Goal: Task Accomplishment & Management: Use online tool/utility

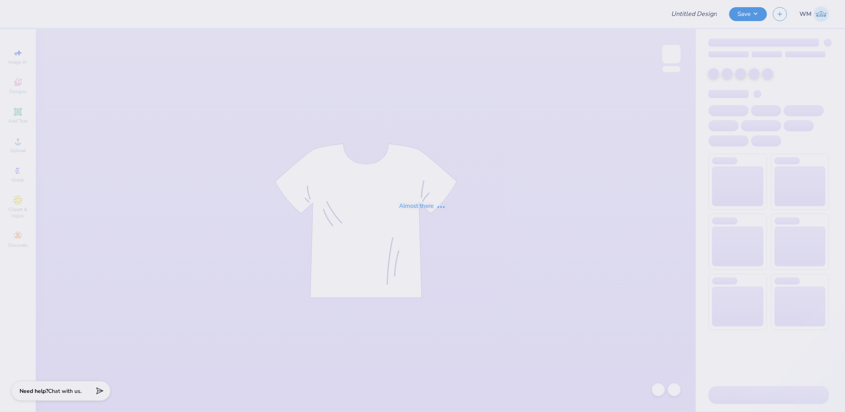
type input "surf team sample"
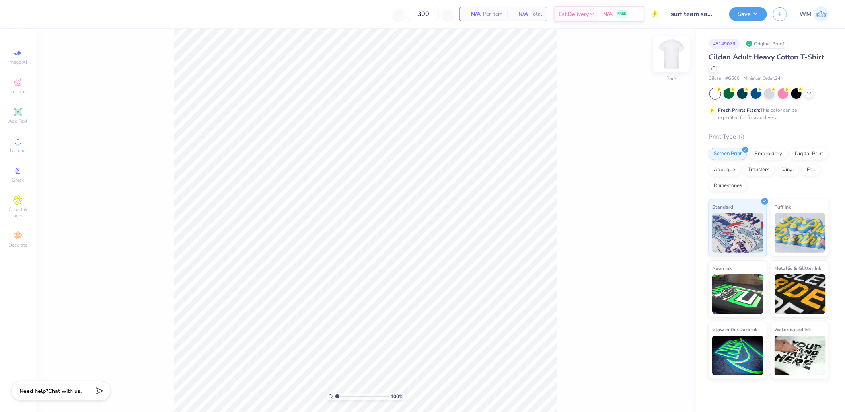
click at [677, 51] on img at bounding box center [671, 54] width 32 height 32
click at [20, 145] on icon at bounding box center [18, 141] width 10 height 10
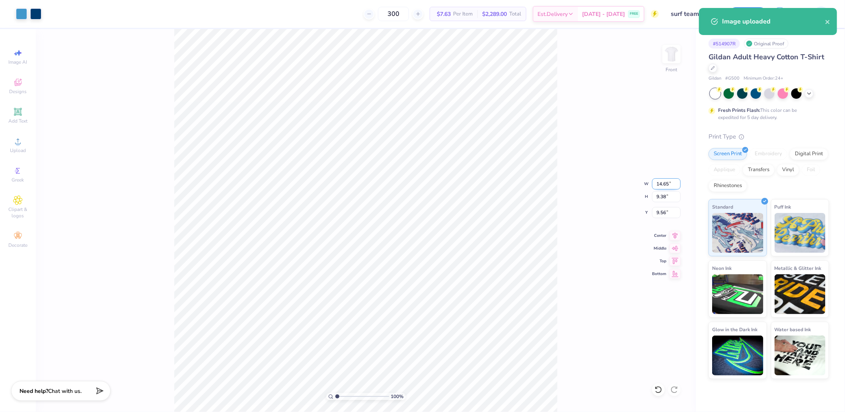
click at [665, 183] on input "14.65" at bounding box center [666, 183] width 29 height 11
type input "12.00"
type input "7.68"
type input "10.41"
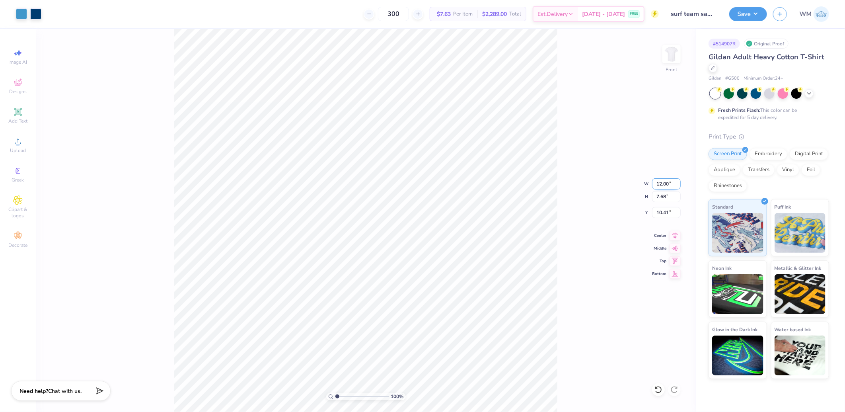
click at [670, 185] on input "12.00" at bounding box center [666, 183] width 29 height 11
type input "12.50"
type input "8.00"
click at [667, 214] on input "10.25" at bounding box center [666, 212] width 29 height 11
type input "3.00"
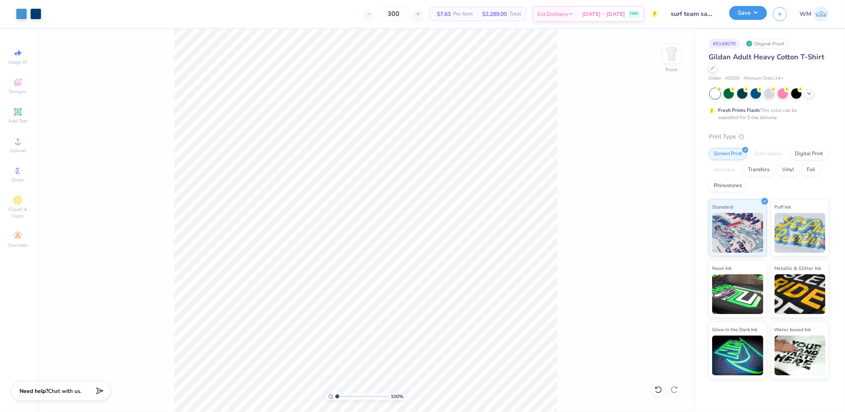
click at [755, 17] on button "Save" at bounding box center [748, 13] width 38 height 14
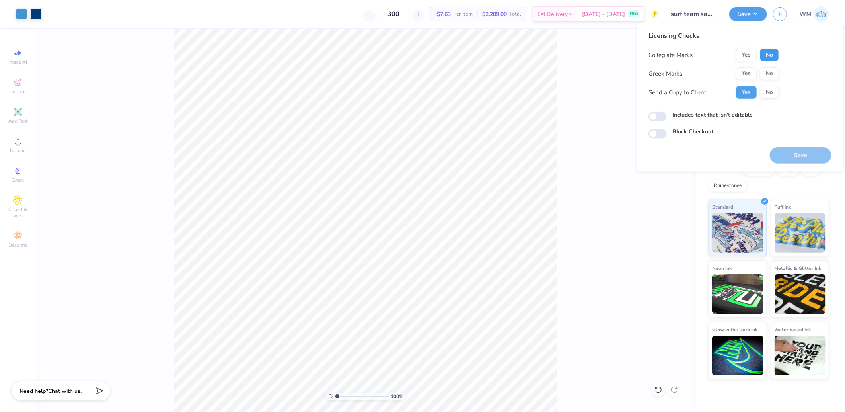
drag, startPoint x: 767, startPoint y: 52, endPoint x: 771, endPoint y: 84, distance: 32.2
click at [767, 53] on button "No" at bounding box center [769, 55] width 19 height 13
click at [770, 76] on button "No" at bounding box center [769, 73] width 19 height 13
click at [659, 118] on input "Includes text that isn't editable" at bounding box center [657, 117] width 18 height 10
checkbox input "true"
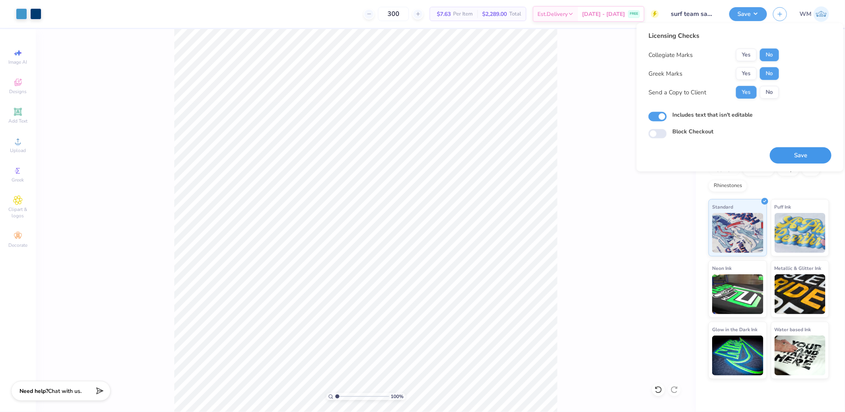
click at [798, 155] on button "Save" at bounding box center [800, 155] width 62 height 16
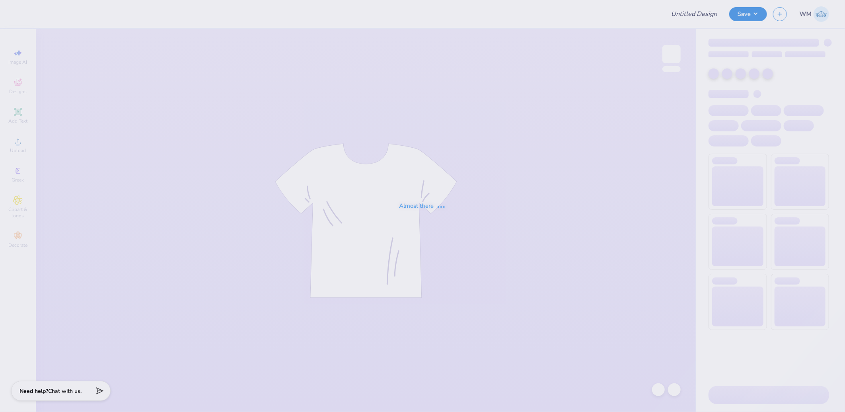
type input "Chi Psi Fall Rush"
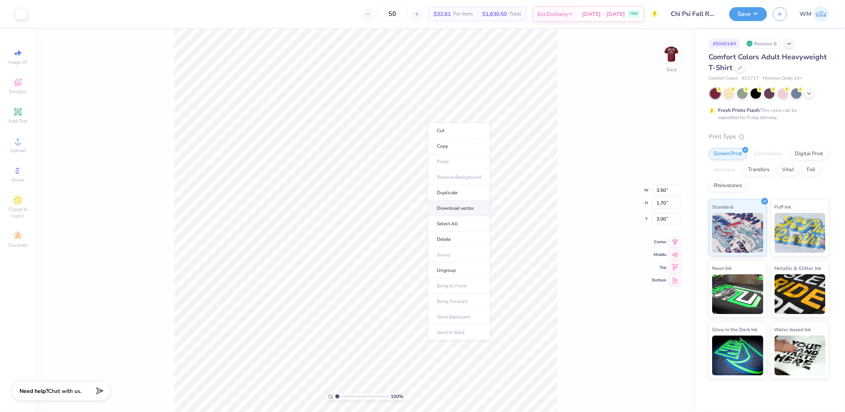
click at [468, 209] on li "Download vector" at bounding box center [459, 208] width 62 height 16
click at [676, 57] on img at bounding box center [671, 54] width 32 height 32
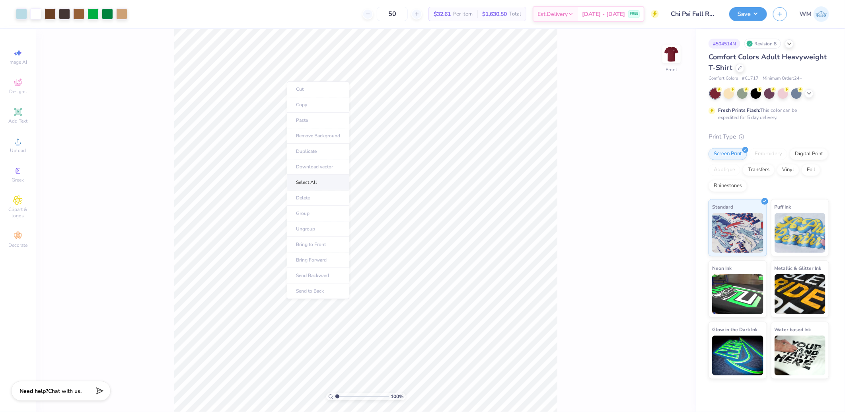
click at [304, 181] on li "Select All" at bounding box center [318, 183] width 62 height 16
click at [455, 243] on li "Download vector" at bounding box center [451, 246] width 62 height 16
click at [349, 394] on input "range" at bounding box center [362, 395] width 54 height 7
drag, startPoint x: 348, startPoint y: 396, endPoint x: 326, endPoint y: 394, distance: 21.9
type input "1"
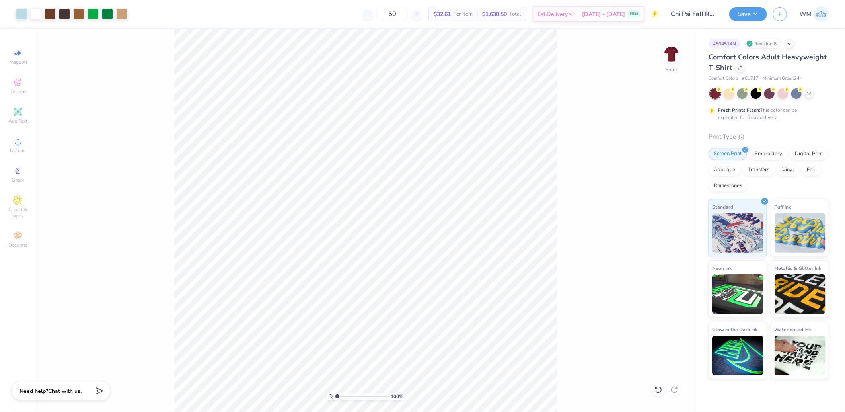
click at [335, 394] on input "range" at bounding box center [362, 395] width 54 height 7
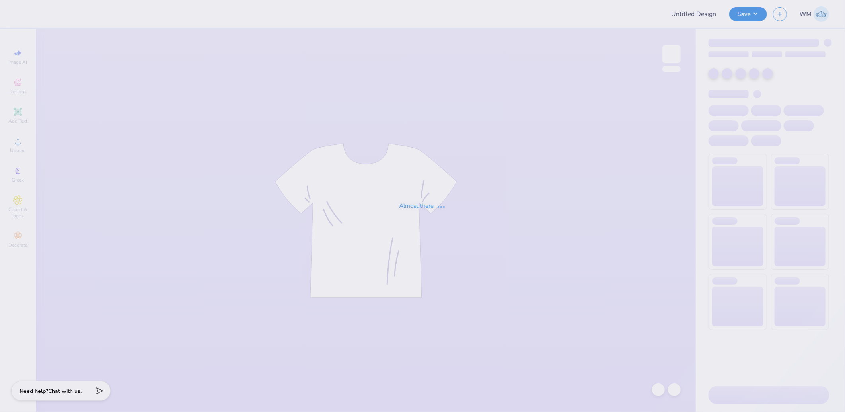
type input "Chi Psi Fall Rush"
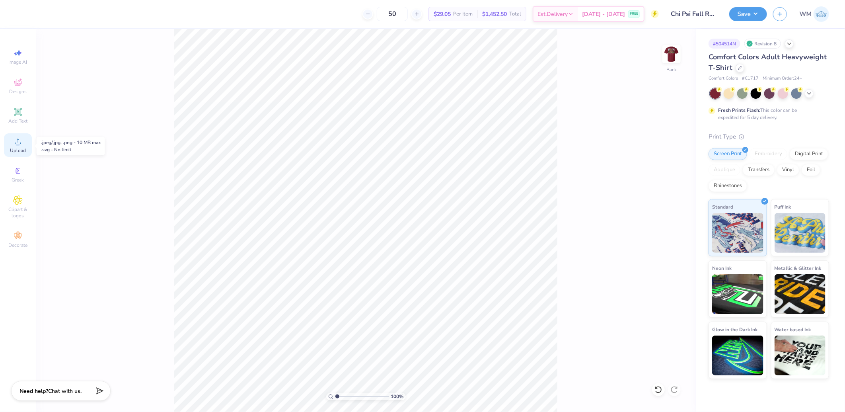
click at [20, 142] on icon at bounding box center [18, 141] width 10 height 10
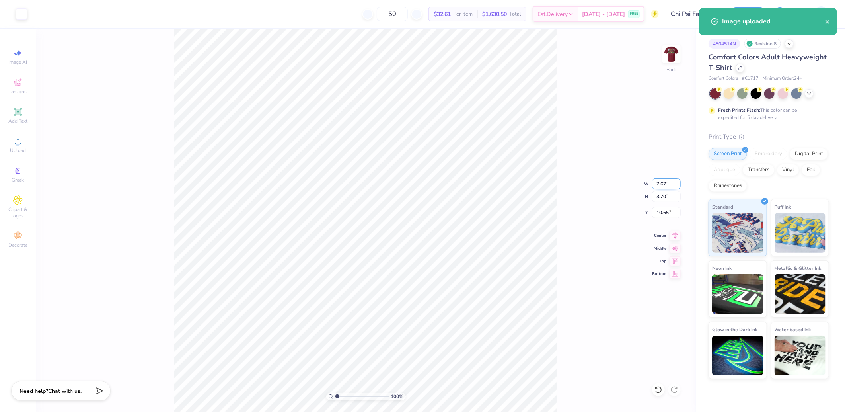
click at [661, 184] on input "7.67" at bounding box center [666, 183] width 29 height 11
type input "3.50"
type input "1.69"
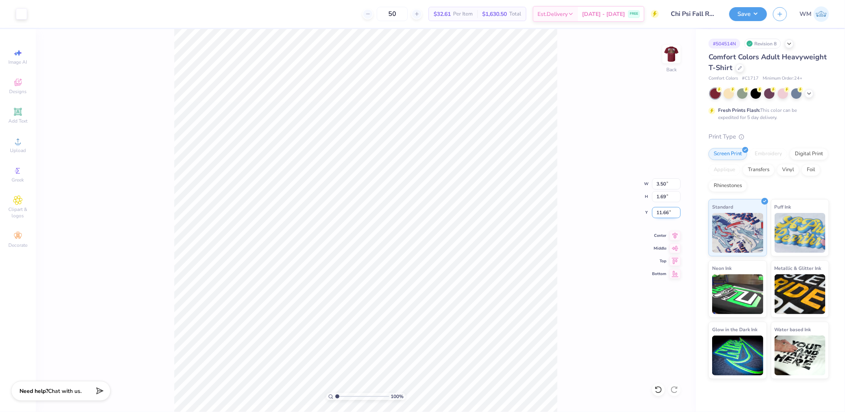
click at [671, 209] on input "11.66" at bounding box center [666, 212] width 29 height 11
type input "3.00"
click at [669, 51] on img at bounding box center [671, 54] width 32 height 32
click at [90, 13] on div at bounding box center [92, 13] width 11 height 11
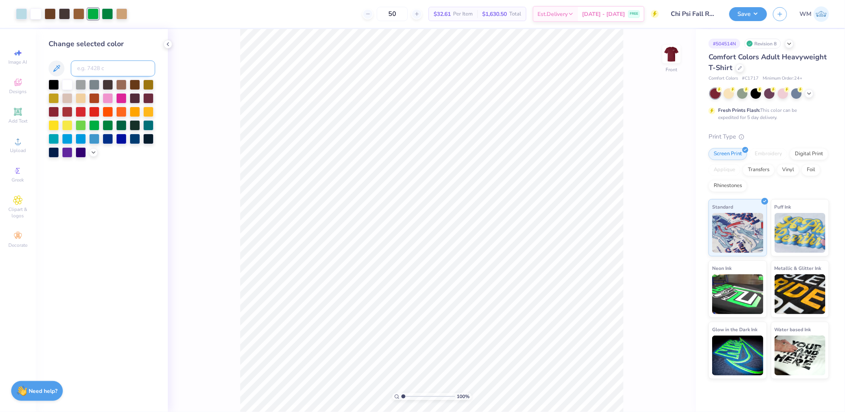
click at [97, 68] on input at bounding box center [113, 68] width 84 height 16
type input "348"
click at [78, 16] on div at bounding box center [78, 13] width 11 height 11
click at [98, 68] on input at bounding box center [113, 68] width 84 height 16
type input "728"
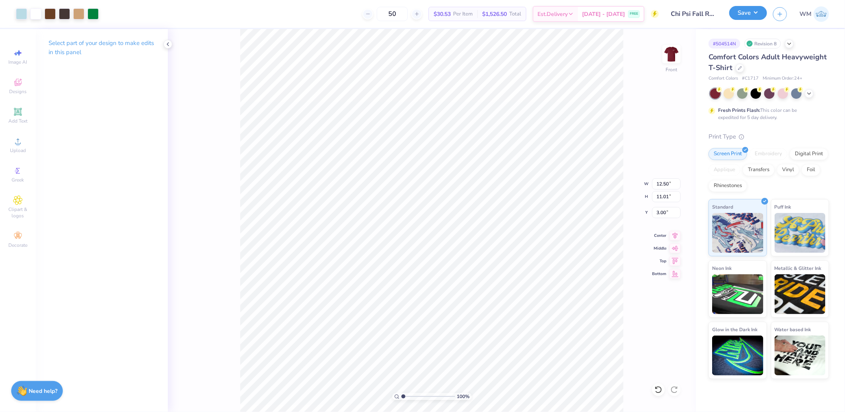
click at [752, 12] on button "Save" at bounding box center [748, 13] width 38 height 14
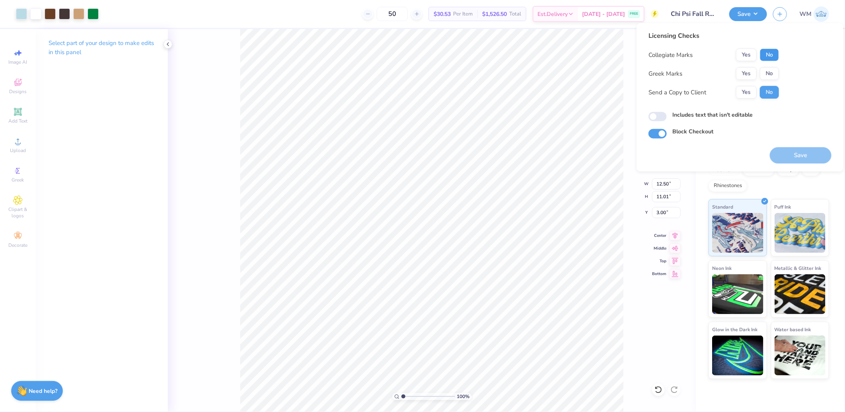
click at [771, 54] on button "No" at bounding box center [769, 55] width 19 height 13
click at [750, 74] on button "Yes" at bounding box center [746, 73] width 21 height 13
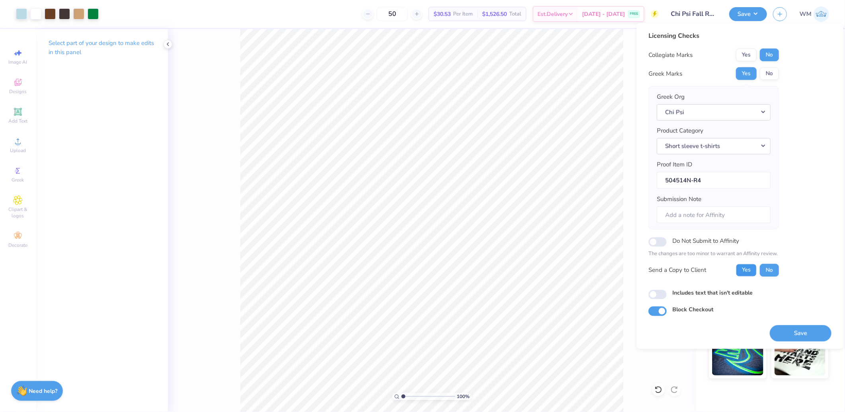
click at [748, 272] on button "Yes" at bounding box center [746, 269] width 21 height 13
click at [656, 296] on input "Includes text that isn't editable" at bounding box center [657, 294] width 18 height 10
checkbox input "true"
click at [804, 333] on button "Save" at bounding box center [800, 332] width 62 height 16
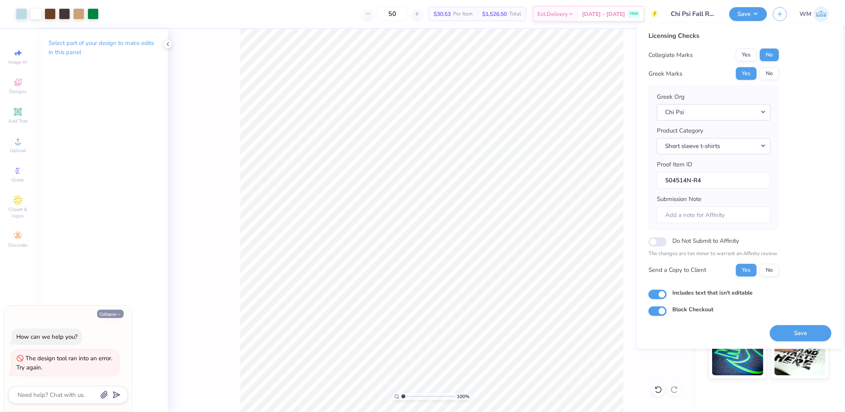
click at [117, 312] on icon "button" at bounding box center [119, 314] width 5 height 5
type textarea "x"
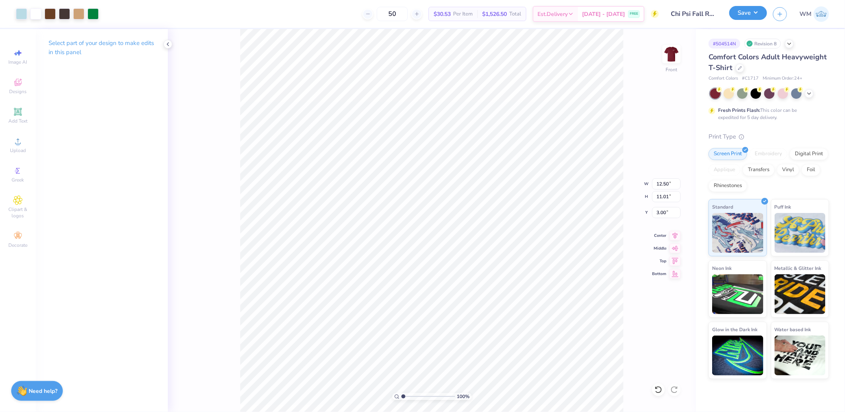
click at [757, 15] on button "Save" at bounding box center [748, 13] width 38 height 14
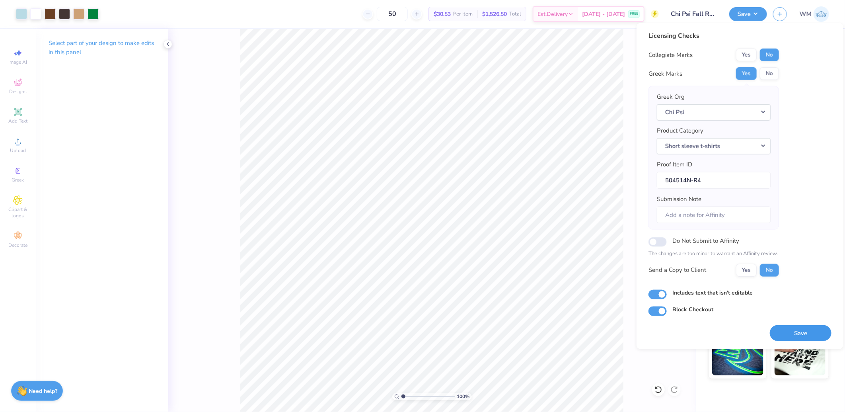
click at [802, 334] on button "Save" at bounding box center [800, 332] width 62 height 16
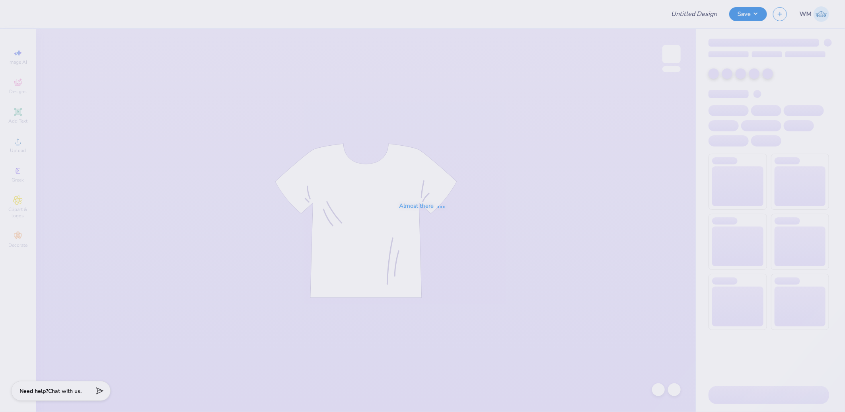
type input "Chi Psi Fall Rush"
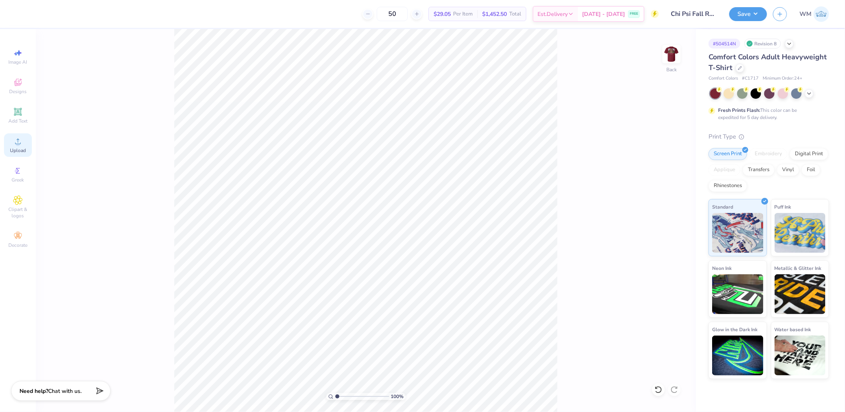
click at [20, 140] on icon at bounding box center [18, 141] width 10 height 10
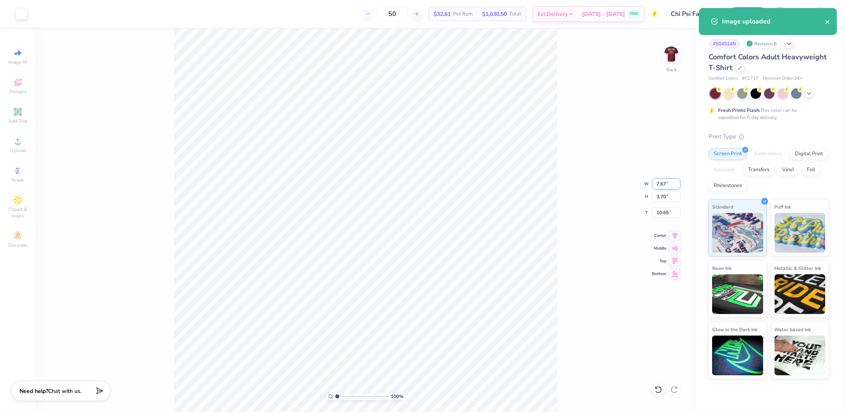
click at [667, 184] on input "7.67" at bounding box center [666, 183] width 29 height 11
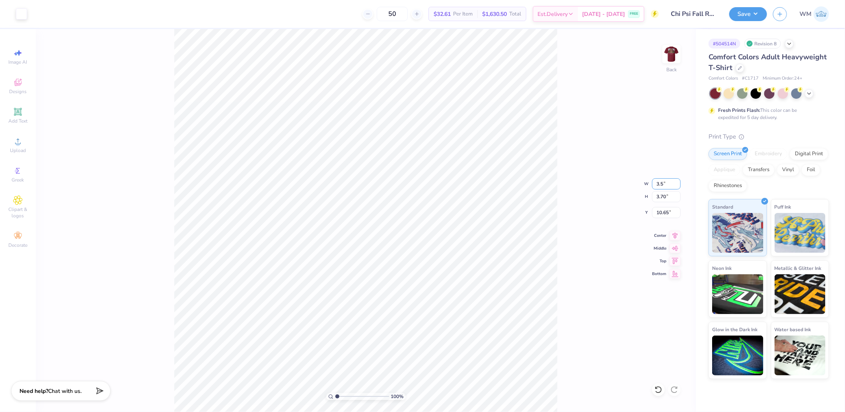
type input "3.50"
type input "1.69"
type input "3.00"
click at [671, 53] on img at bounding box center [671, 54] width 32 height 32
click at [93, 12] on div at bounding box center [92, 13] width 11 height 11
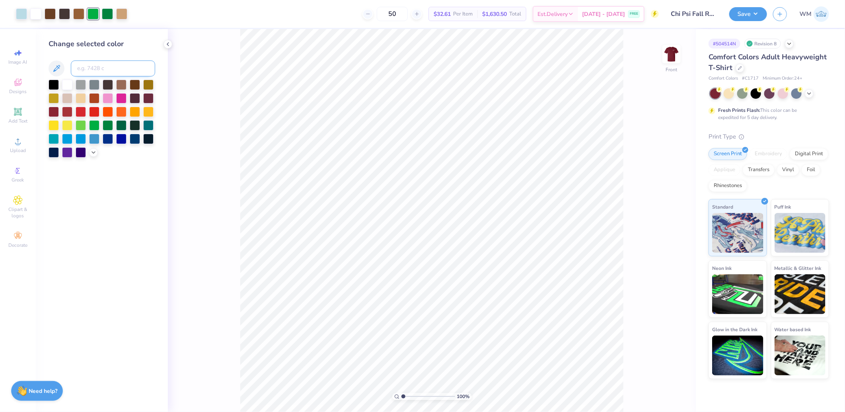
click at [97, 70] on input at bounding box center [113, 68] width 84 height 16
click at [94, 72] on input at bounding box center [113, 68] width 84 height 16
type input "348"
click at [77, 13] on div at bounding box center [78, 13] width 11 height 11
click at [105, 69] on input at bounding box center [113, 68] width 84 height 16
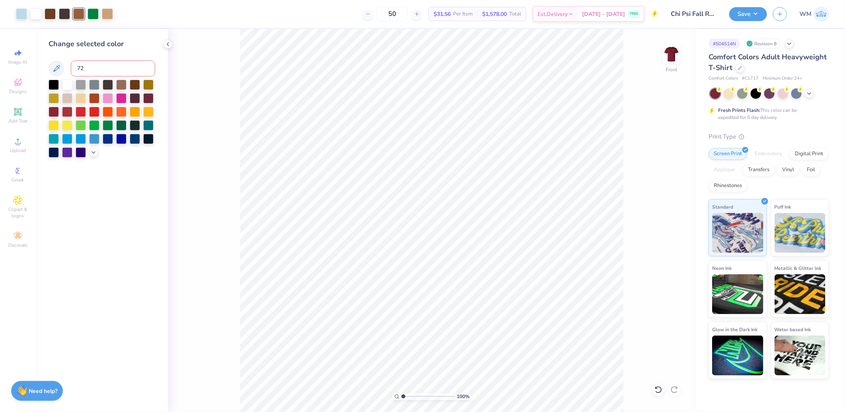
type input "728"
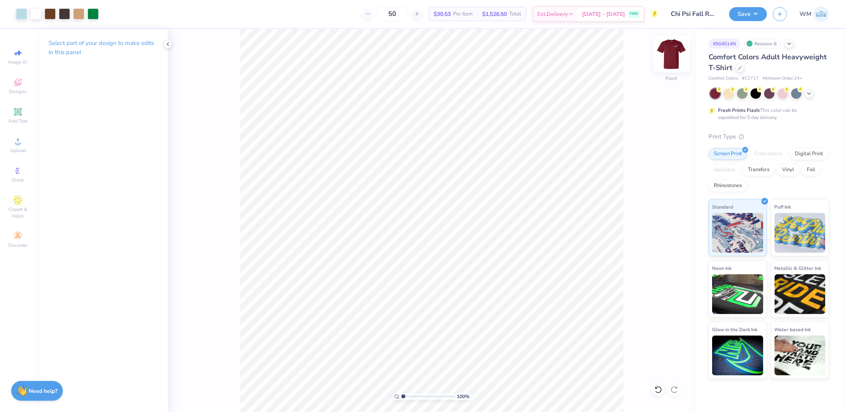
click at [671, 58] on img at bounding box center [671, 54] width 32 height 32
click at [758, 14] on button "Save" at bounding box center [748, 13] width 38 height 14
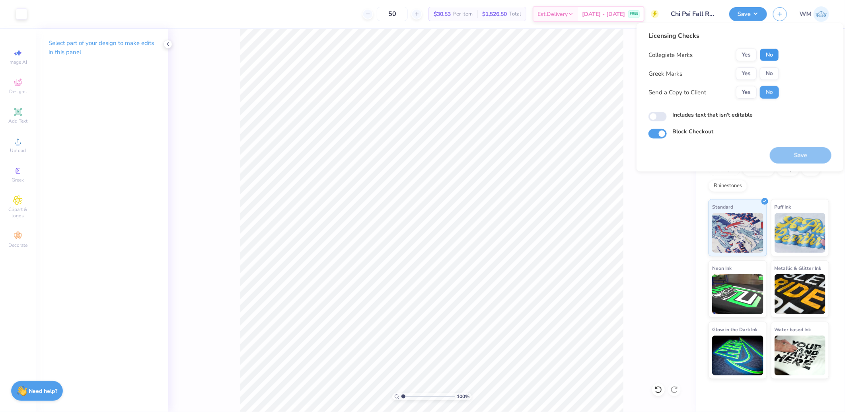
click at [770, 51] on button "No" at bounding box center [769, 55] width 19 height 13
click at [744, 75] on button "Yes" at bounding box center [746, 73] width 21 height 13
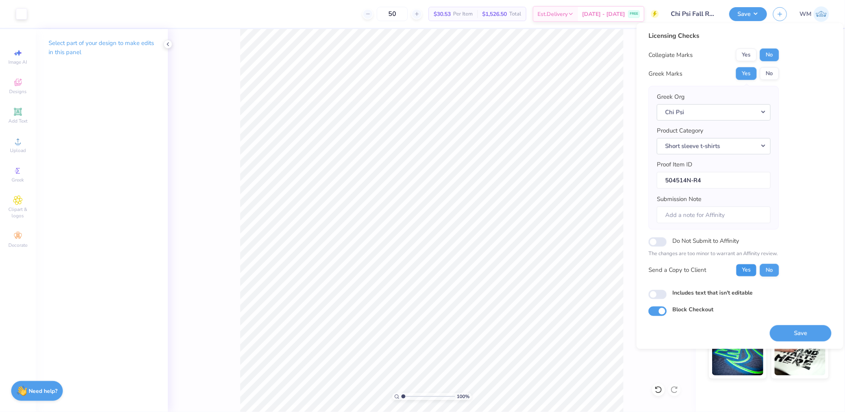
click at [745, 269] on button "Yes" at bounding box center [746, 269] width 21 height 13
click at [657, 292] on input "Includes text that isn't editable" at bounding box center [657, 294] width 18 height 10
checkbox input "true"
click at [800, 328] on button "Save" at bounding box center [800, 332] width 62 height 16
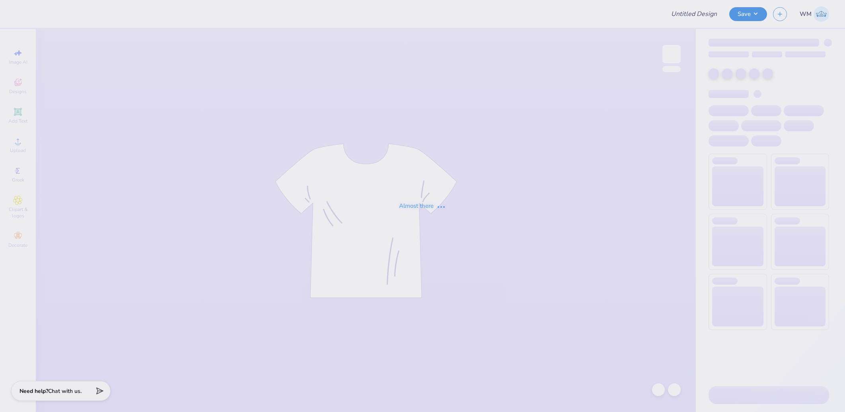
type input "Poppy [PERSON_NAME] : [GEOGRAPHIC_DATA][US_STATE] at [GEOGRAPHIC_DATA]"
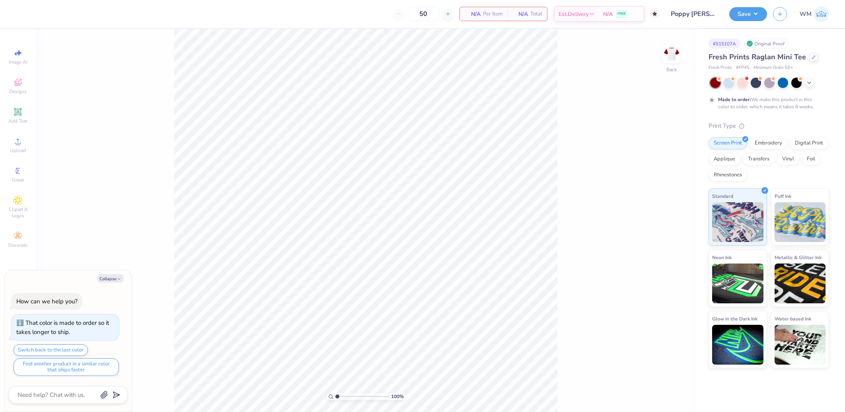
type textarea "x"
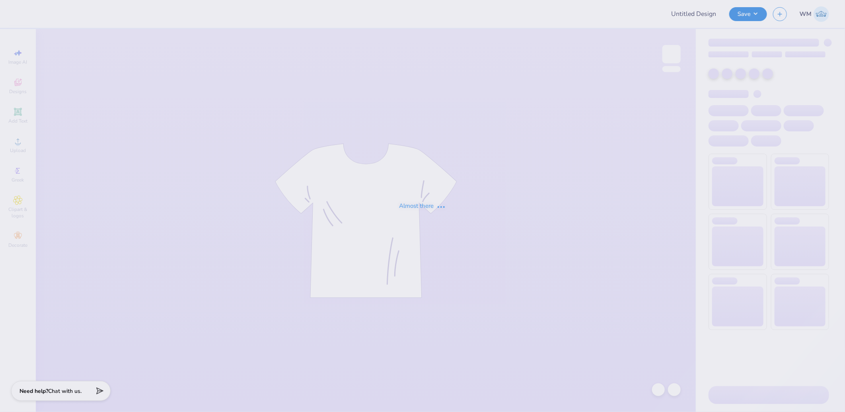
type input "Poppy [PERSON_NAME] : [GEOGRAPHIC_DATA][US_STATE] at [GEOGRAPHIC_DATA]"
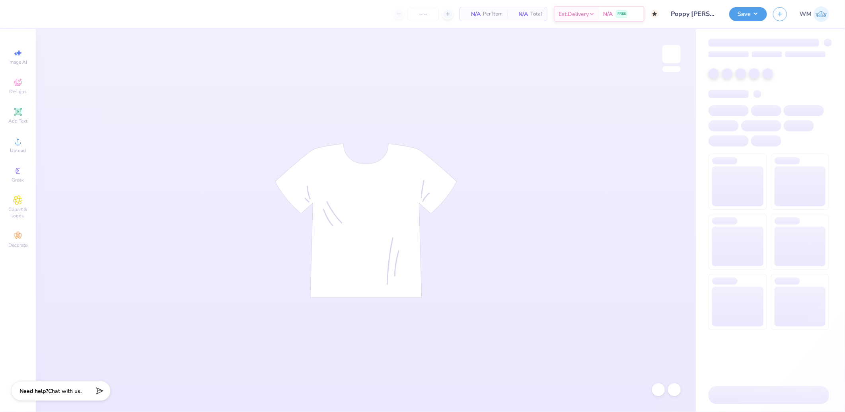
type input "50"
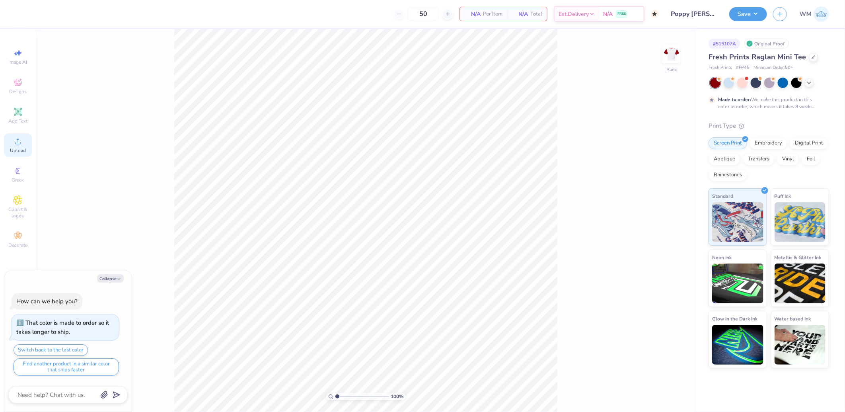
click at [19, 149] on span "Upload" at bounding box center [18, 150] width 16 height 6
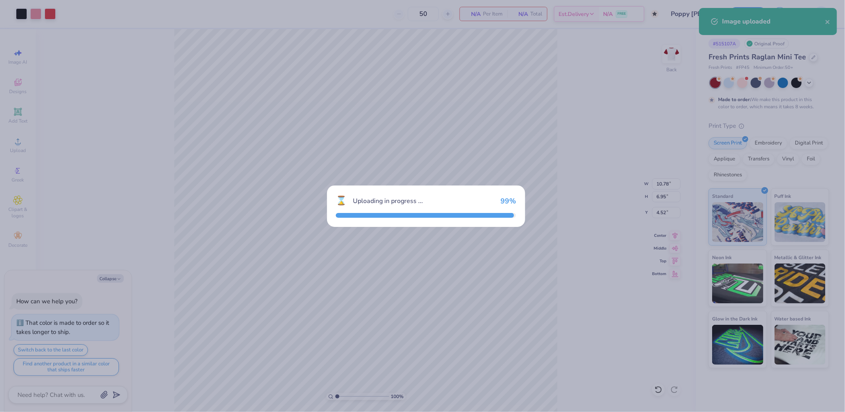
type textarea "x"
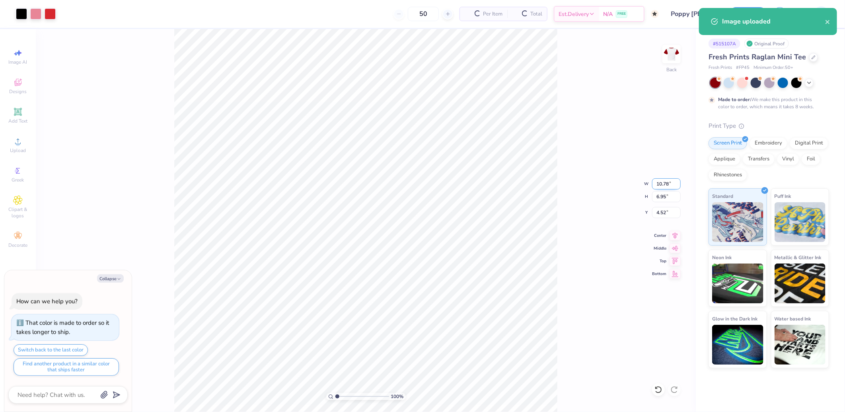
click at [665, 185] on input "10.78" at bounding box center [666, 183] width 29 height 11
type input "8"
type textarea "x"
type input "8.00"
type input "5.16"
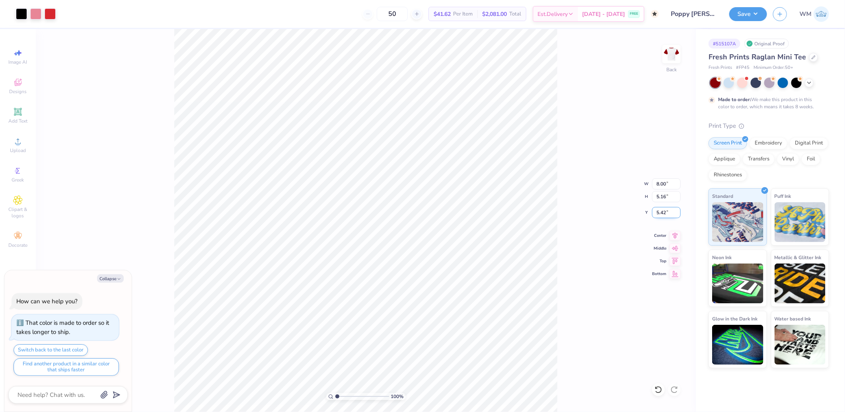
click at [664, 211] on input "5.42" at bounding box center [666, 212] width 29 height 11
type input "3"
type textarea "x"
click at [667, 213] on input "3.00" at bounding box center [666, 212] width 29 height 11
type input "2"
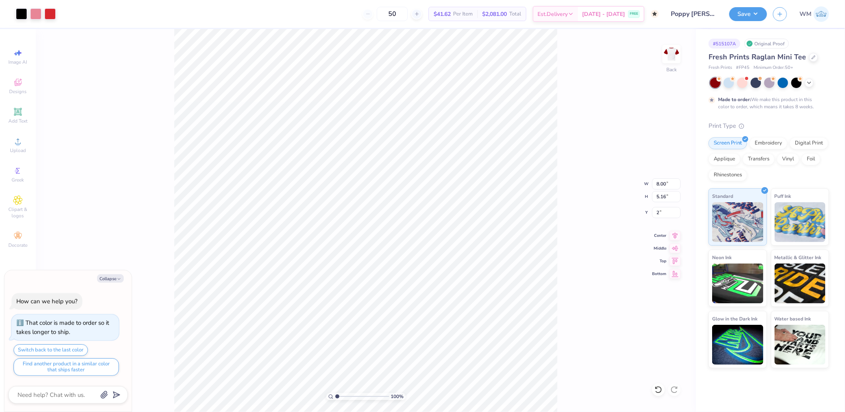
type textarea "x"
type input "2.00"
type textarea "x"
click at [666, 181] on input "8.00" at bounding box center [666, 183] width 29 height 11
type input "7"
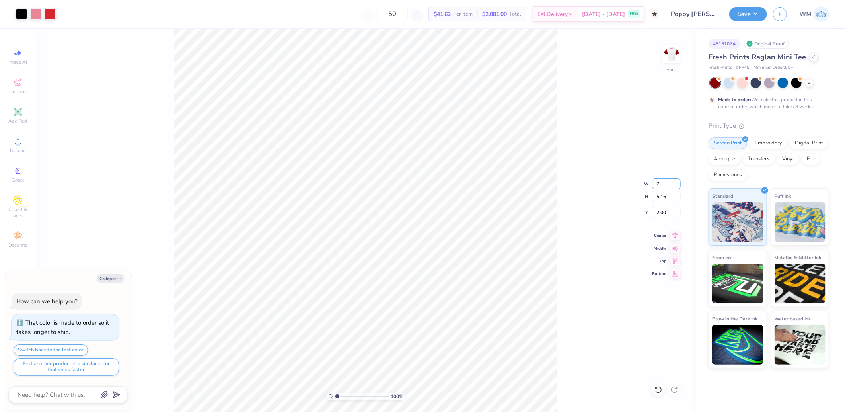
type textarea "x"
type input "7.00"
type input "4.51"
click at [666, 209] on input "2.32" at bounding box center [666, 212] width 29 height 11
type input "3"
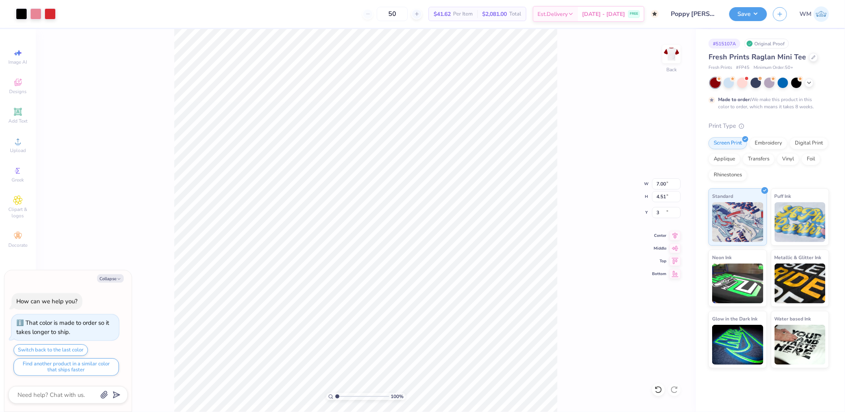
type textarea "x"
click at [665, 215] on input "3.00" at bounding box center [666, 212] width 29 height 11
type input "2"
type textarea "x"
type input "2.00"
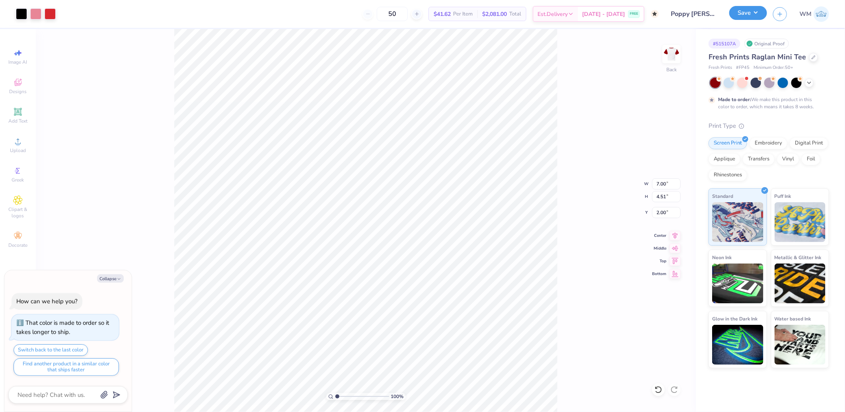
click at [761, 17] on button "Save" at bounding box center [748, 13] width 38 height 14
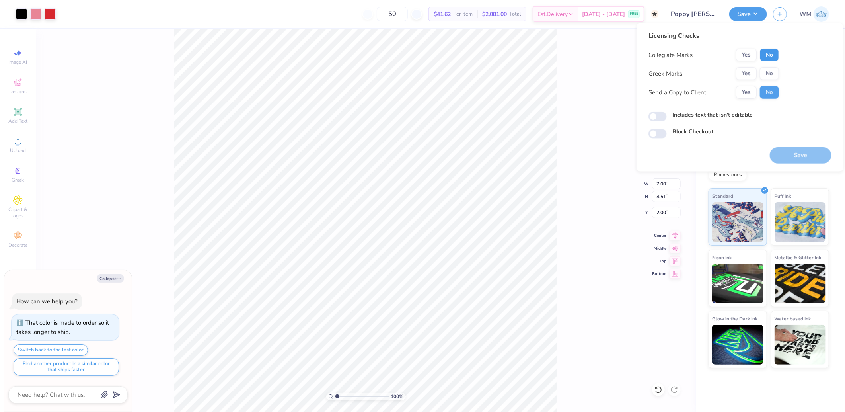
click at [768, 56] on button "No" at bounding box center [769, 55] width 19 height 13
click at [750, 71] on button "Yes" at bounding box center [746, 73] width 21 height 13
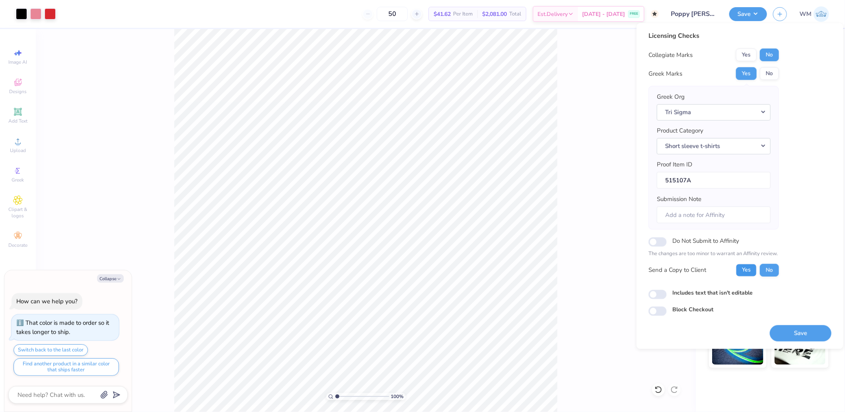
click at [746, 269] on button "Yes" at bounding box center [746, 269] width 21 height 13
type textarea "x"
click at [666, 291] on div "Includes text that isn't editable" at bounding box center [739, 292] width 183 height 9
click at [661, 295] on input "Includes text that isn't editable" at bounding box center [657, 294] width 18 height 10
checkbox input "true"
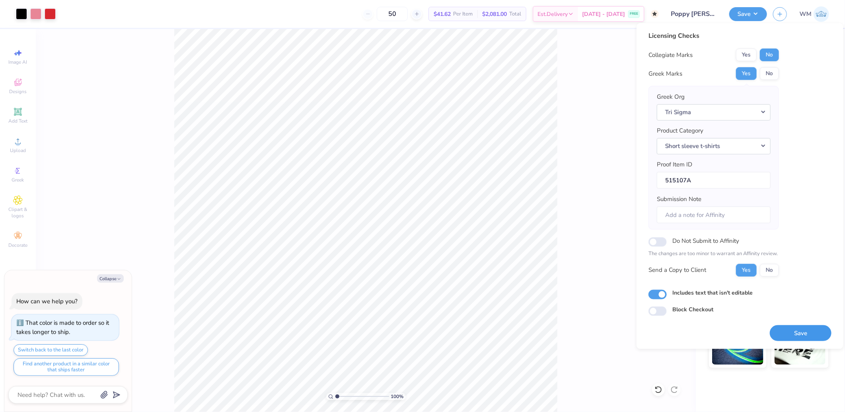
click at [789, 328] on button "Save" at bounding box center [800, 332] width 62 height 16
type textarea "x"
